Goal: Information Seeking & Learning: Check status

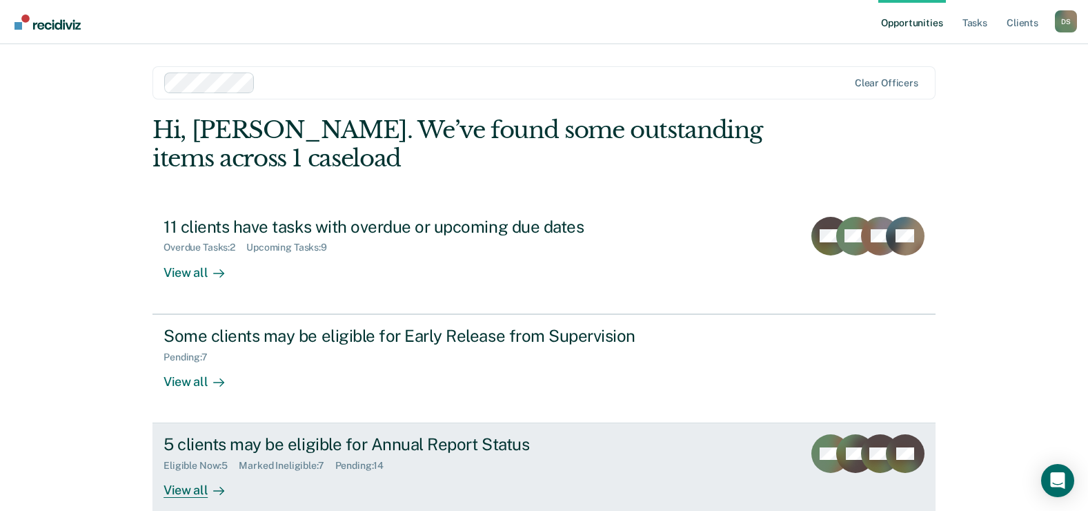
click at [308, 442] on div "5 clients may be eligible for Annual Report Status" at bounding box center [406, 444] width 484 height 20
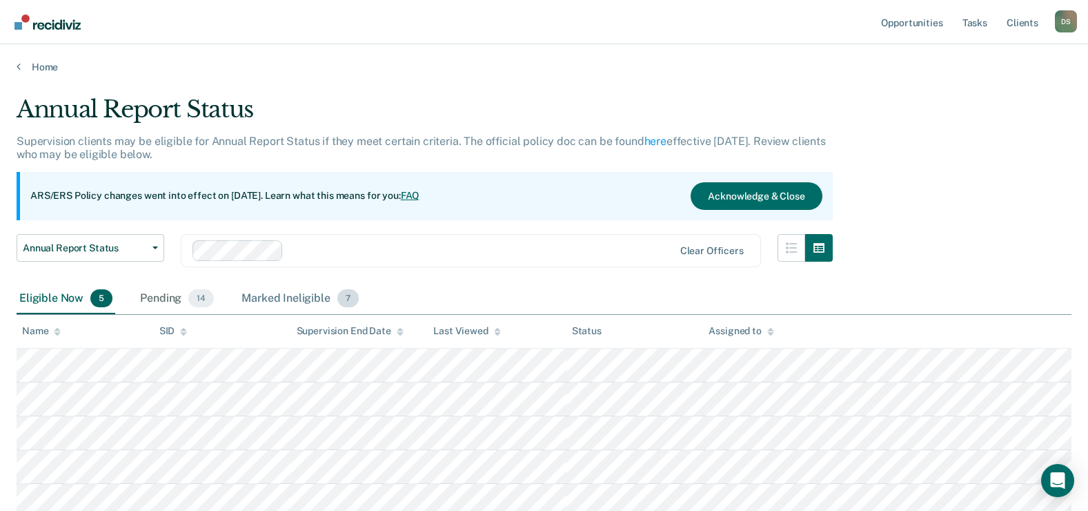
click at [266, 298] on div "Marked Ineligible 7" at bounding box center [300, 299] width 123 height 30
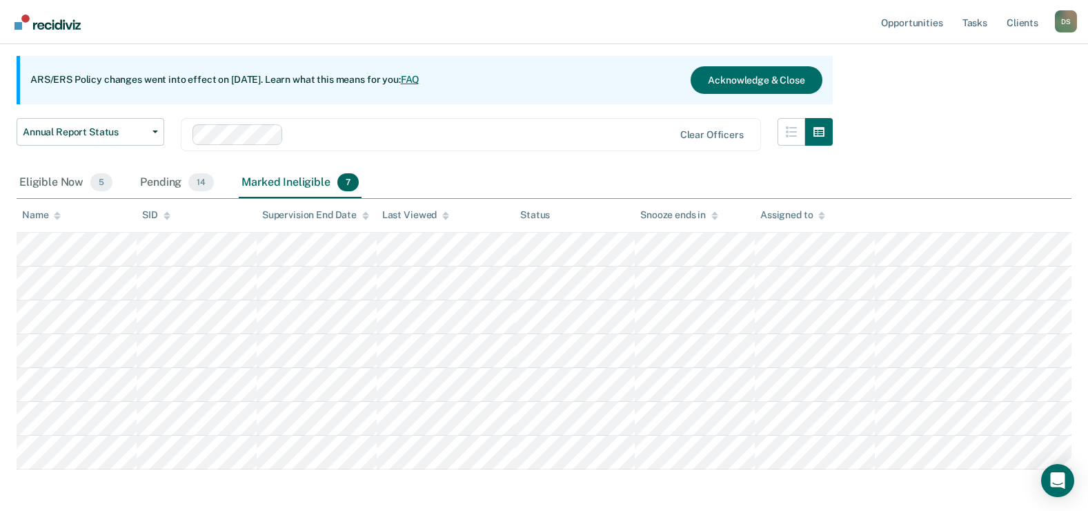
scroll to position [138, 0]
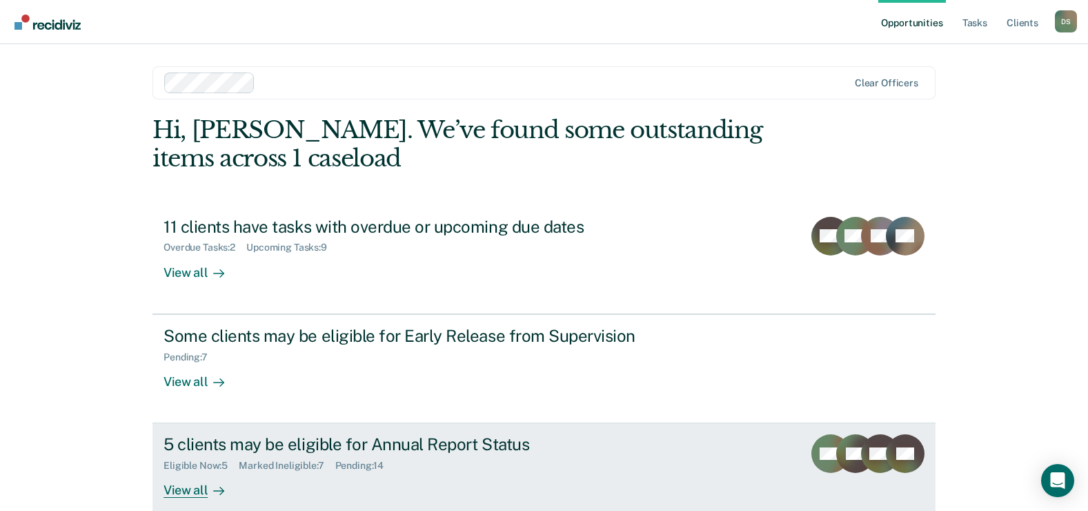
click at [318, 434] on div "5 clients may be eligible for Annual Report Status" at bounding box center [406, 444] width 484 height 20
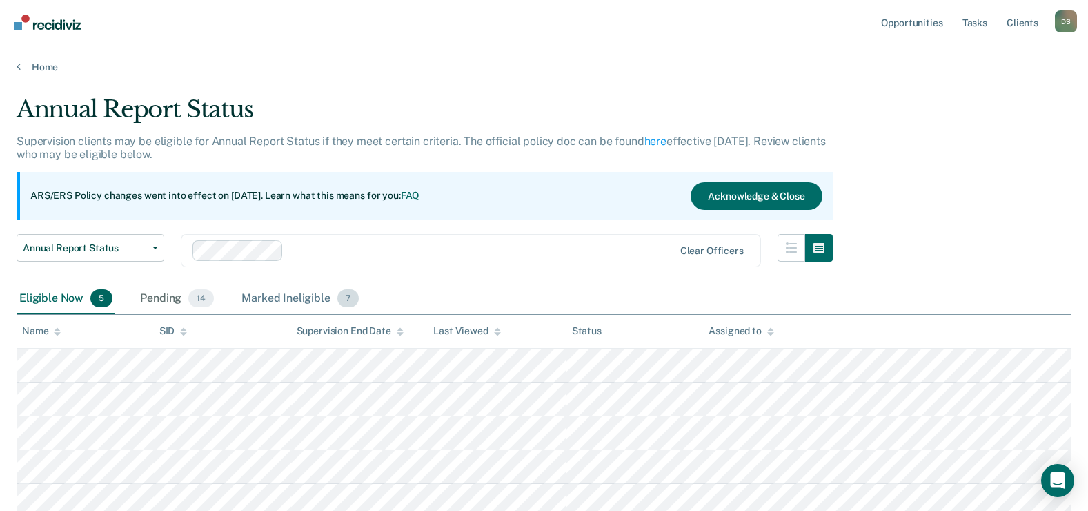
click at [265, 297] on div "Marked Ineligible 7" at bounding box center [300, 299] width 123 height 30
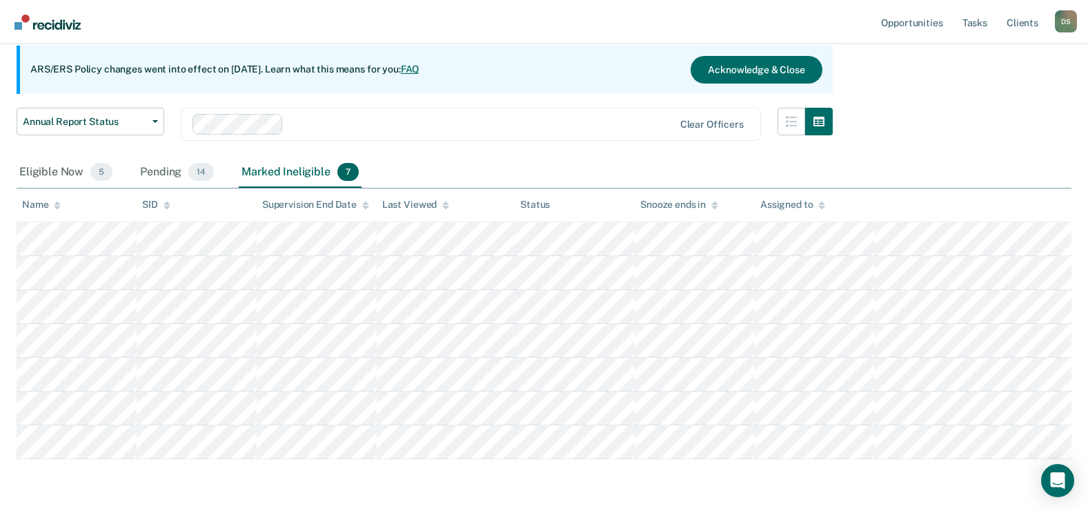
scroll to position [138, 0]
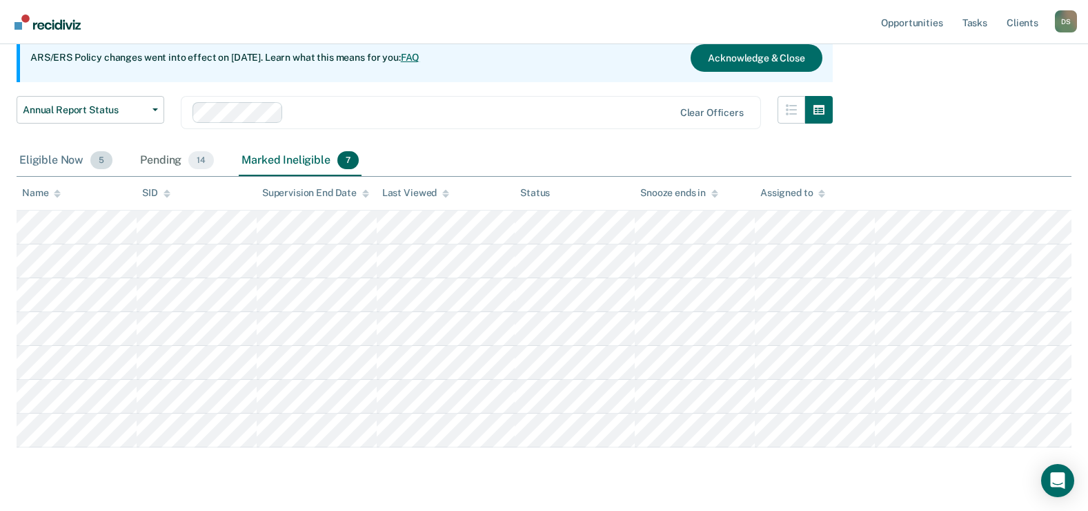
click at [53, 159] on div "Eligible Now 5" at bounding box center [66, 161] width 99 height 30
